Goal: Register for event/course

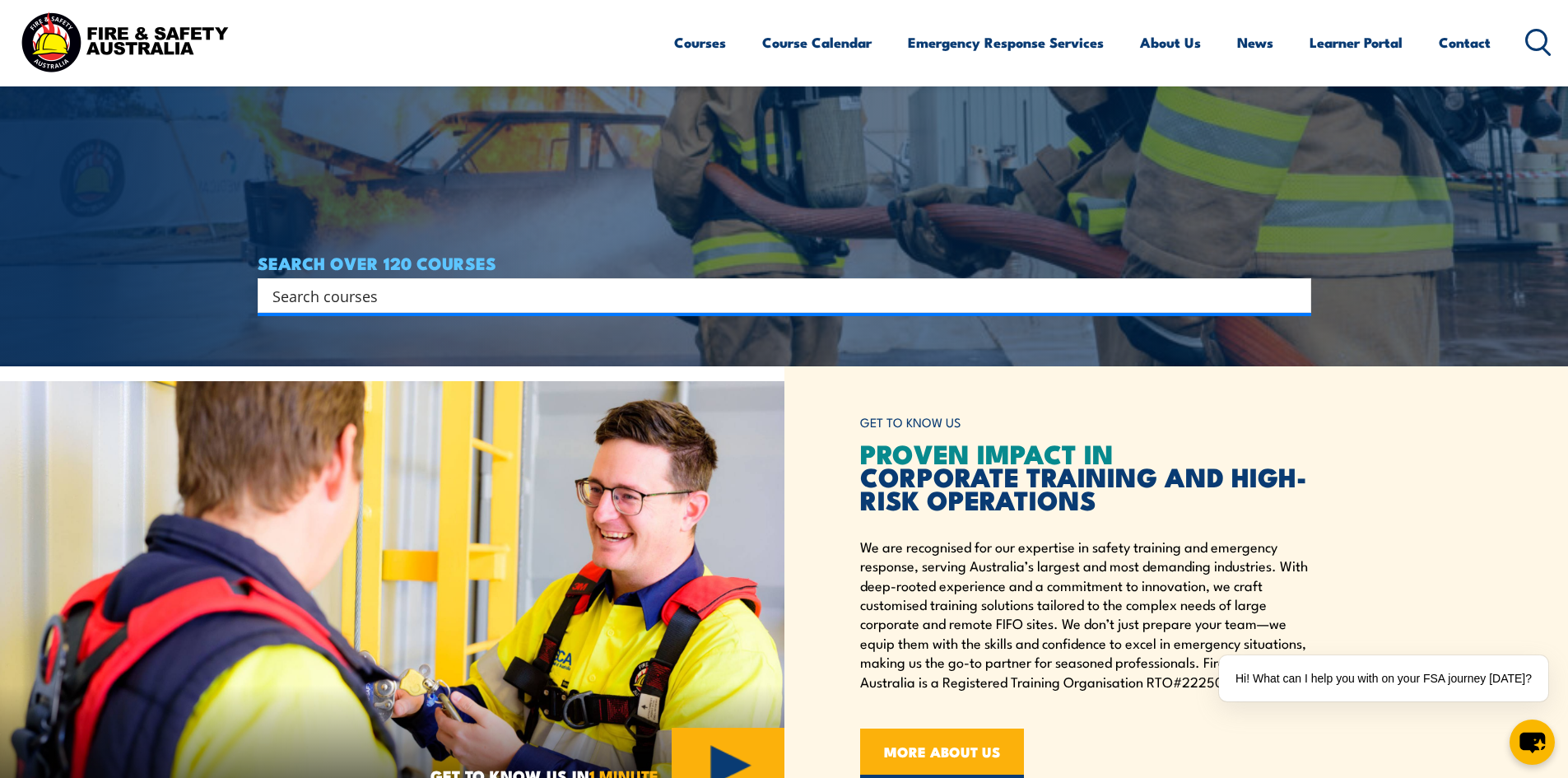
scroll to position [823, 0]
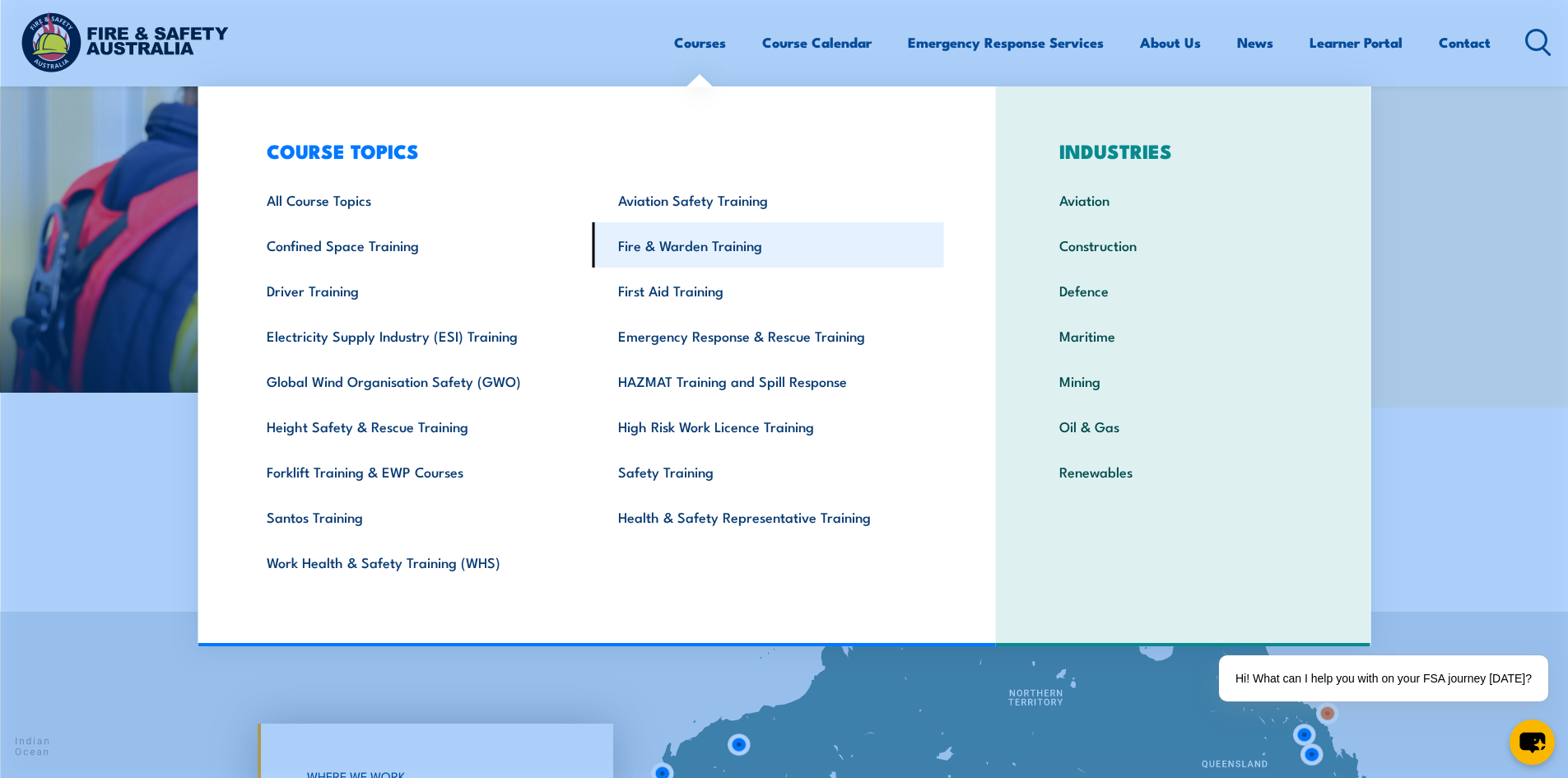
click at [742, 259] on link "Fire & Warden Training" at bounding box center [768, 245] width 352 height 45
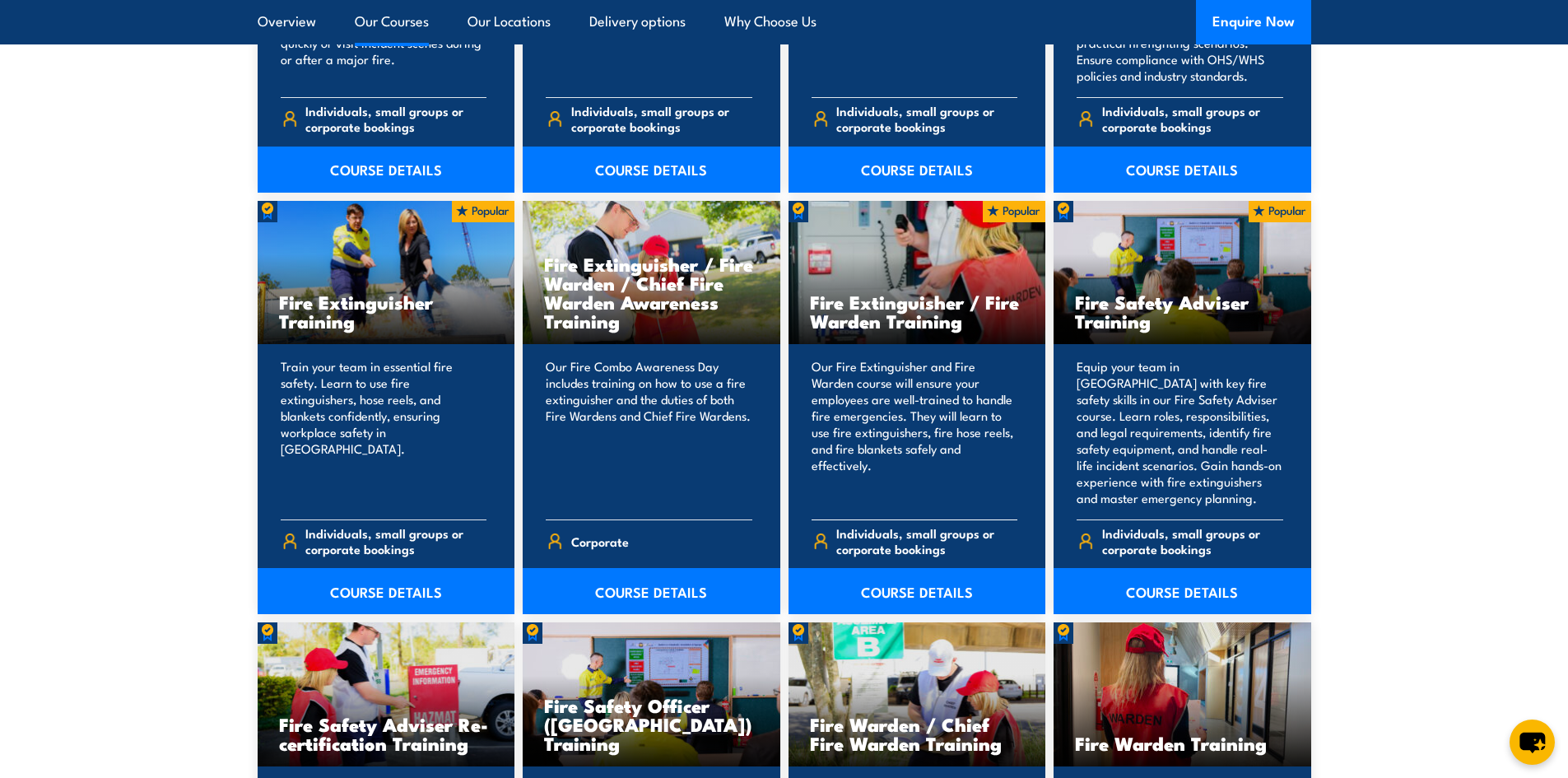
scroll to position [1647, 0]
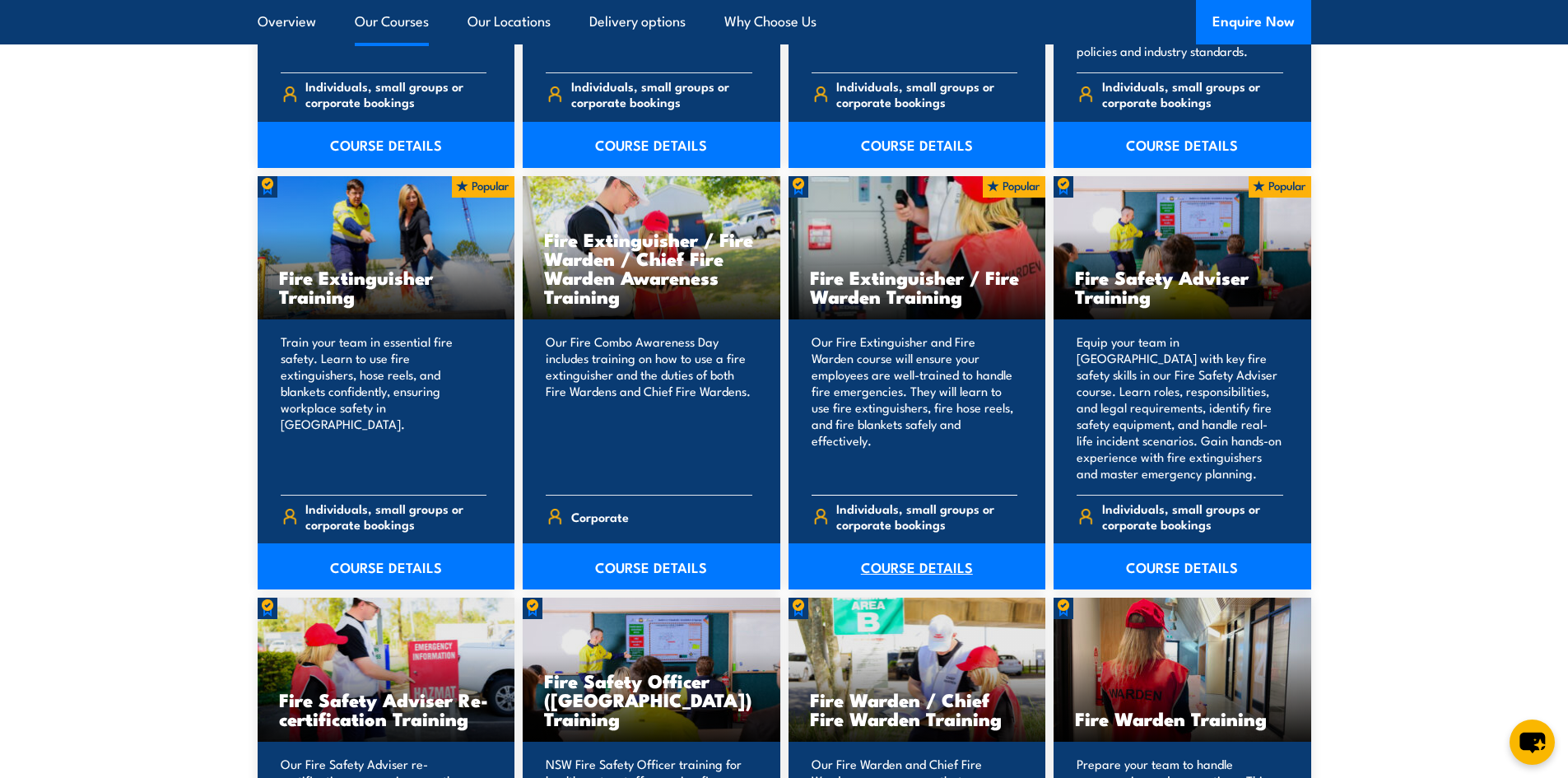
click at [877, 572] on link "COURSE DETAILS" at bounding box center [917, 567] width 258 height 46
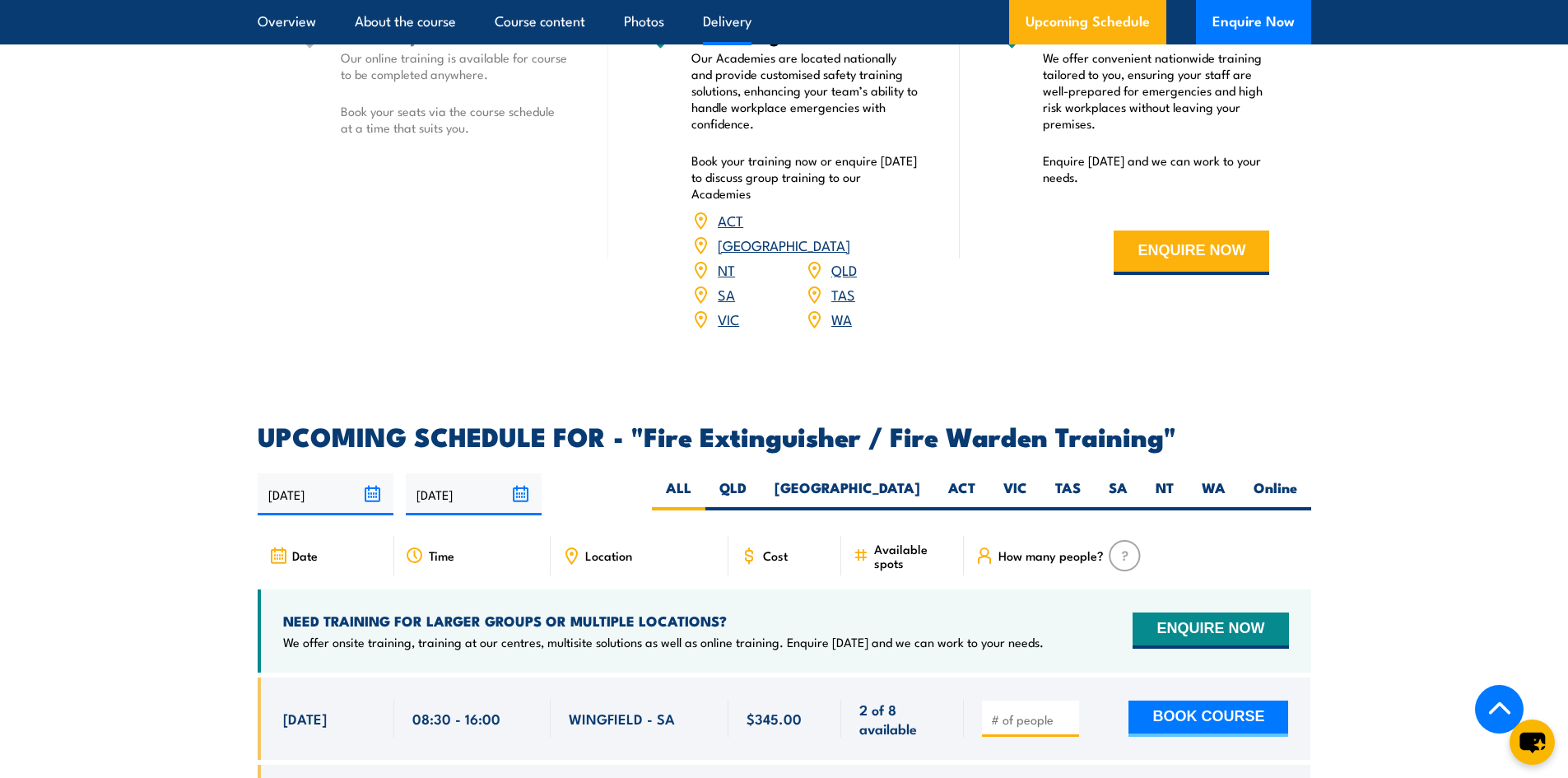
scroll to position [2306, 0]
click at [729, 308] on link "VIC" at bounding box center [729, 318] width 22 height 20
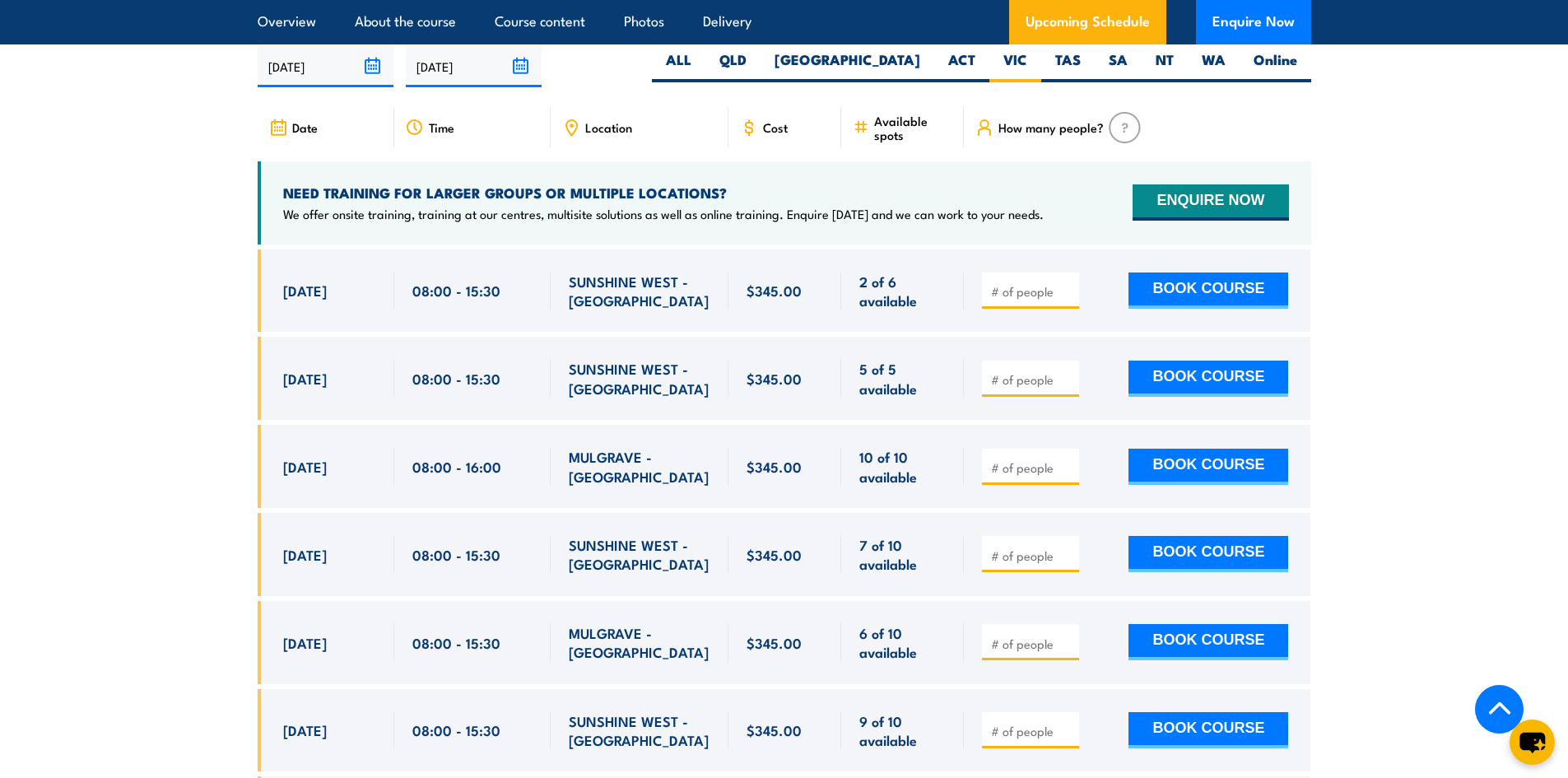
scroll to position [2705, 0]
